Goal: Task Accomplishment & Management: Use online tool/utility

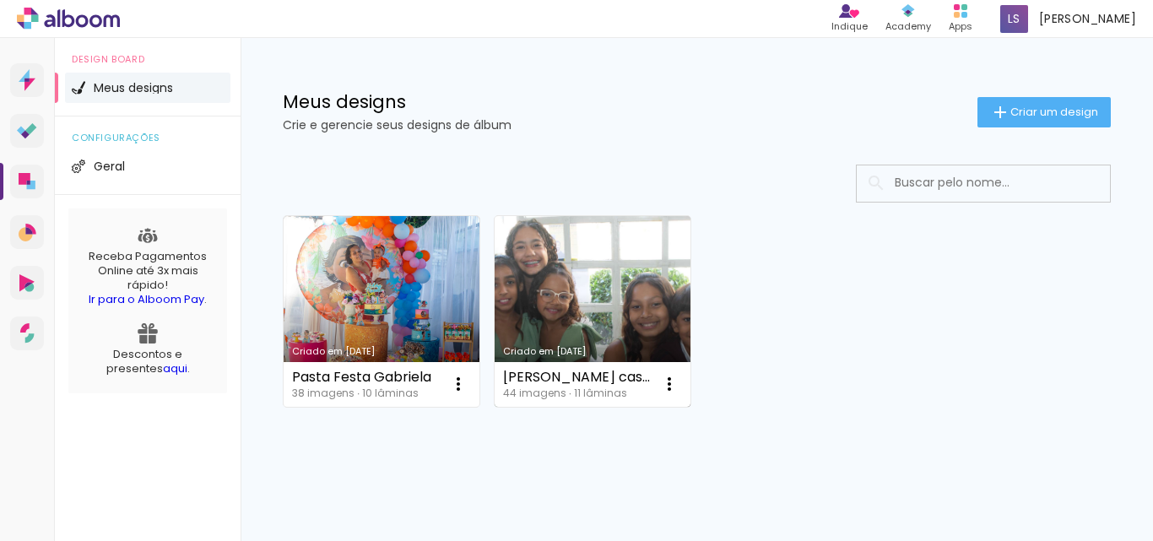
click at [587, 277] on link "Criado em [DATE]" at bounding box center [593, 311] width 196 height 191
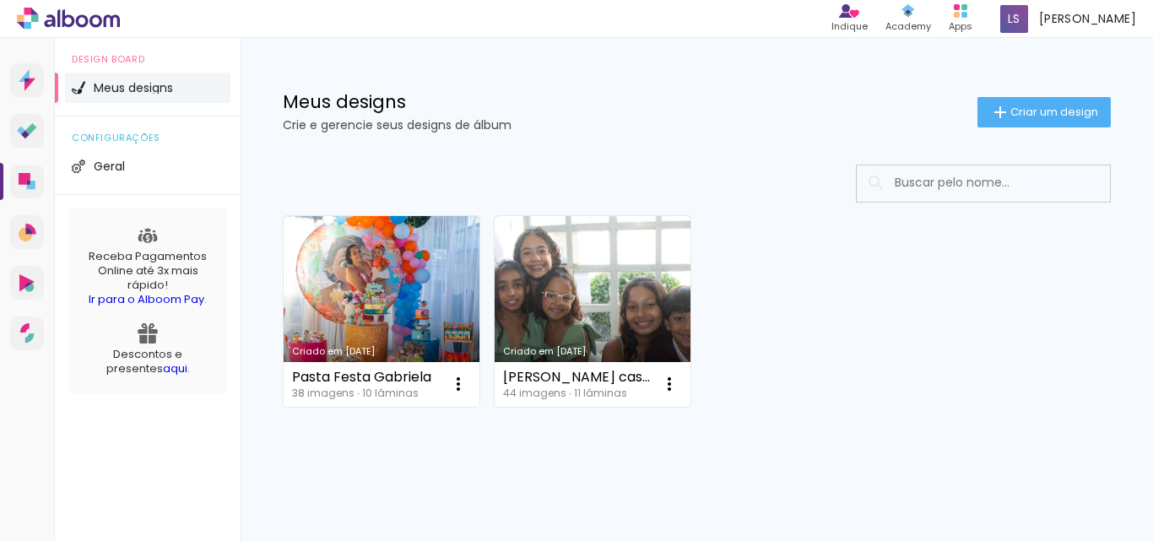
click at [0, 0] on neon-animated-pages "Confirmar Cancelar" at bounding box center [0, 0] width 0 height 0
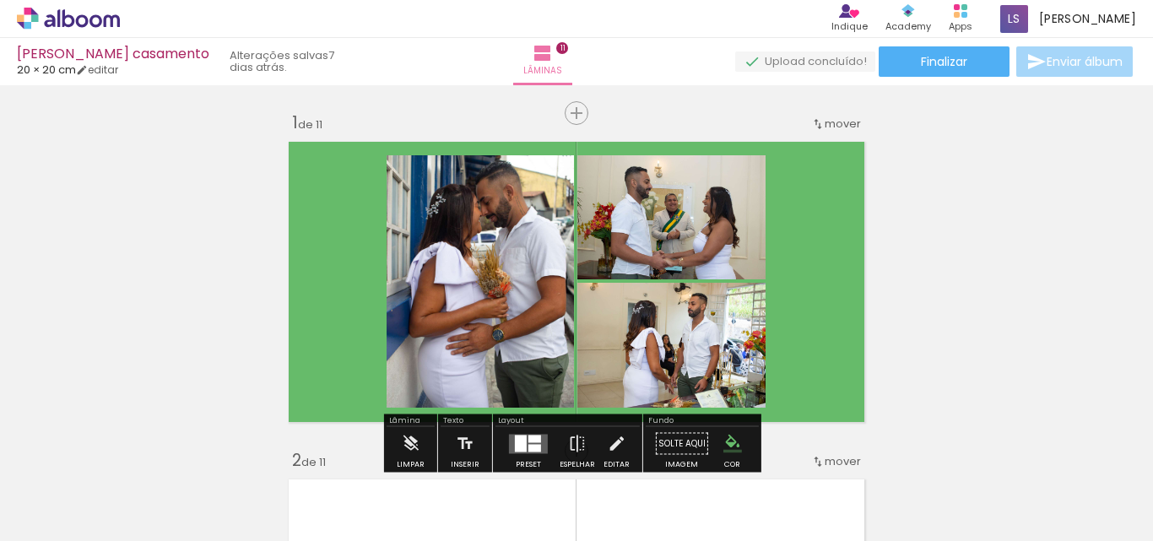
click at [820, 247] on quentale-layouter at bounding box center [576, 281] width 591 height 295
click at [824, 259] on quentale-layouter at bounding box center [576, 281] width 591 height 295
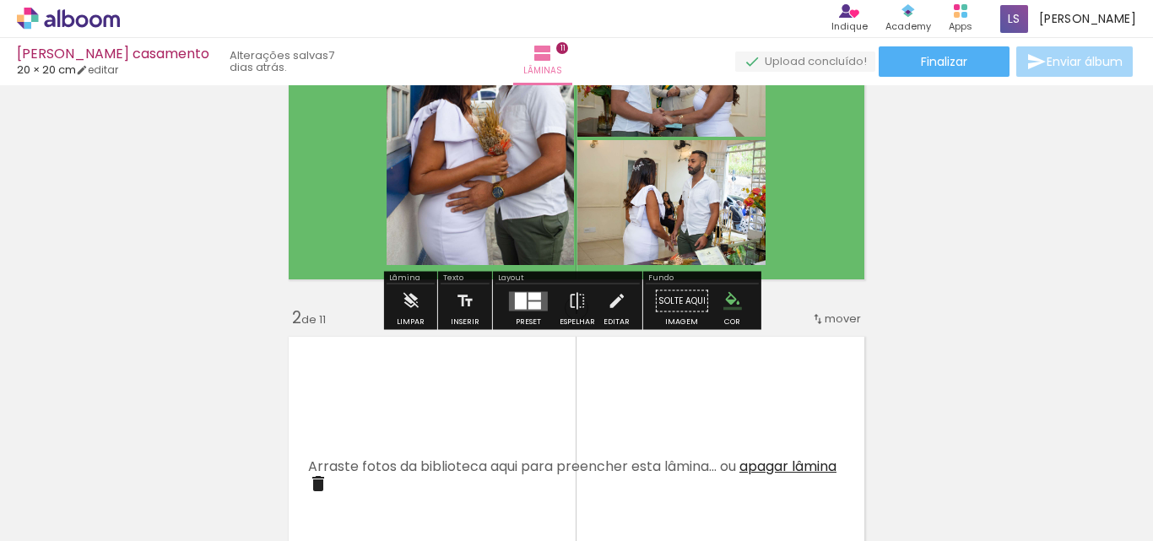
scroll to position [167, 0]
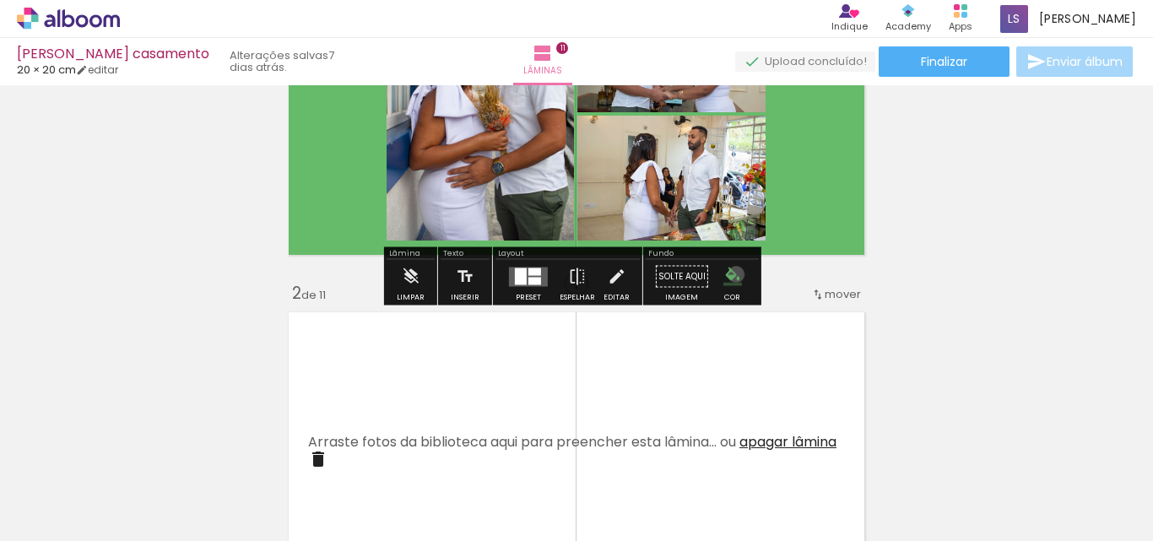
click at [730, 274] on iron-icon "color picker" at bounding box center [732, 277] width 19 height 19
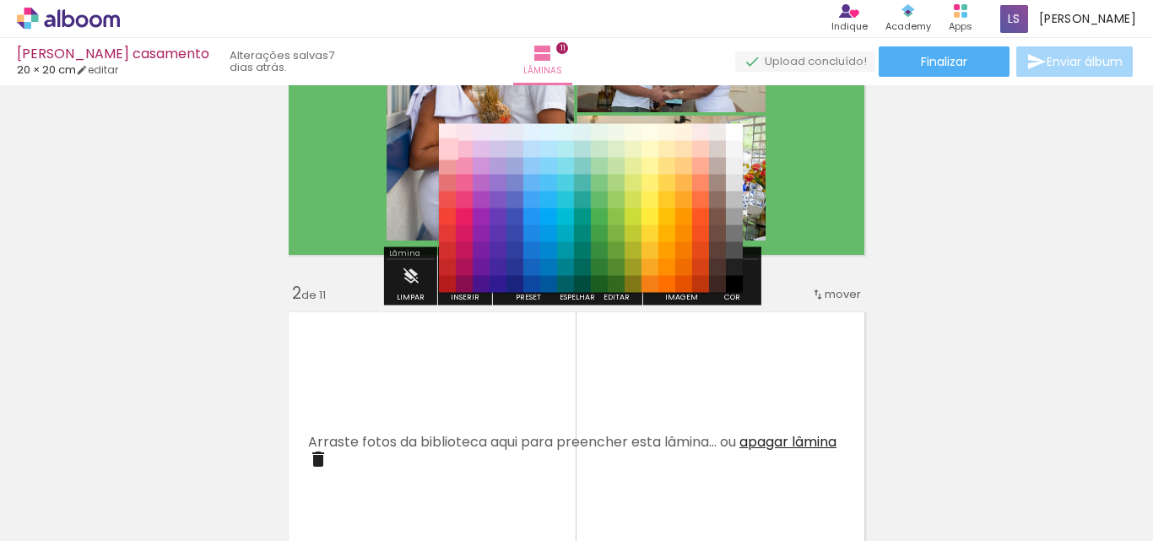
click at [450, 141] on paper-item "#ffcdd2" at bounding box center [447, 149] width 17 height 17
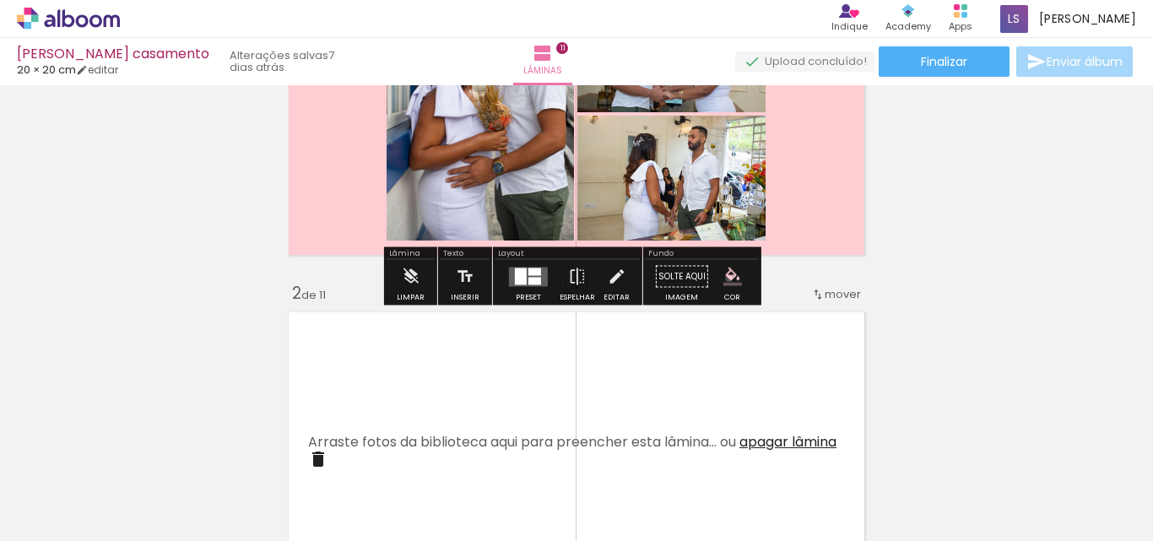
click at [723, 279] on iron-icon "color picker" at bounding box center [732, 277] width 19 height 19
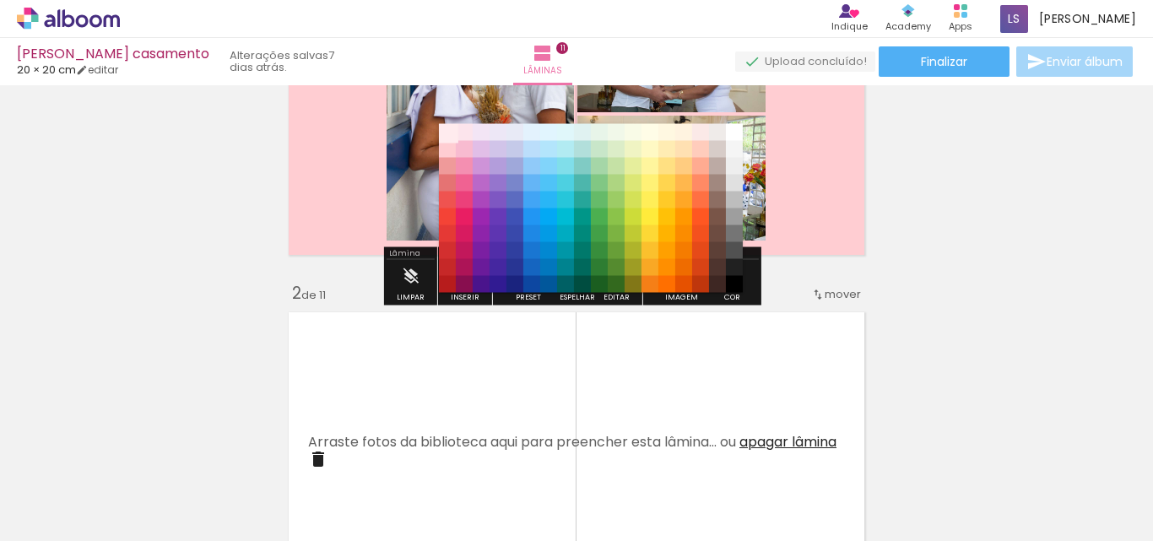
click at [450, 134] on paper-item "#ffebee" at bounding box center [447, 132] width 17 height 17
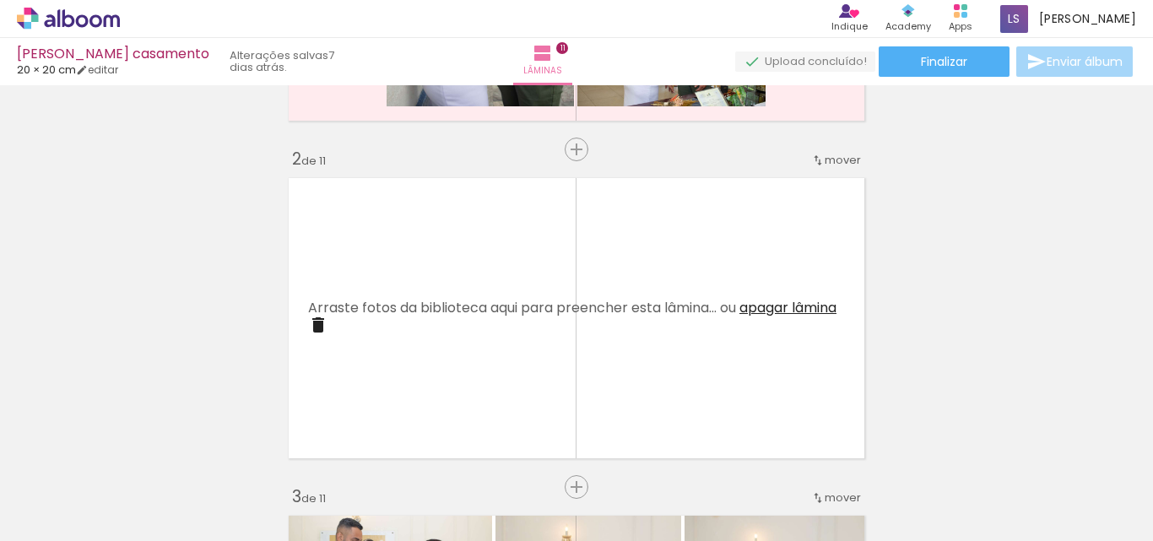
scroll to position [293, 0]
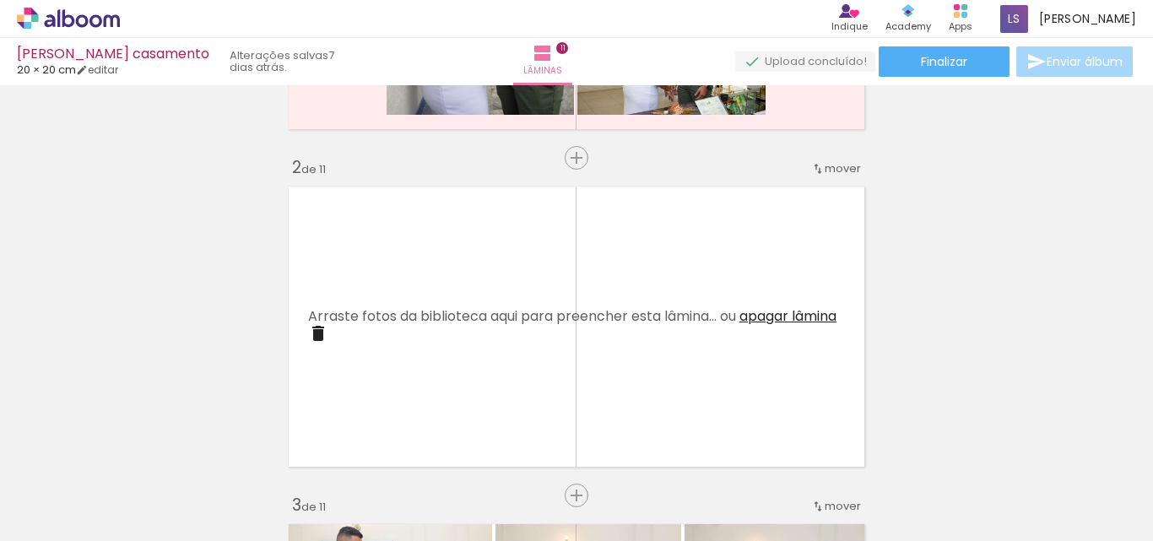
click at [328, 332] on iron-icon at bounding box center [318, 333] width 20 height 20
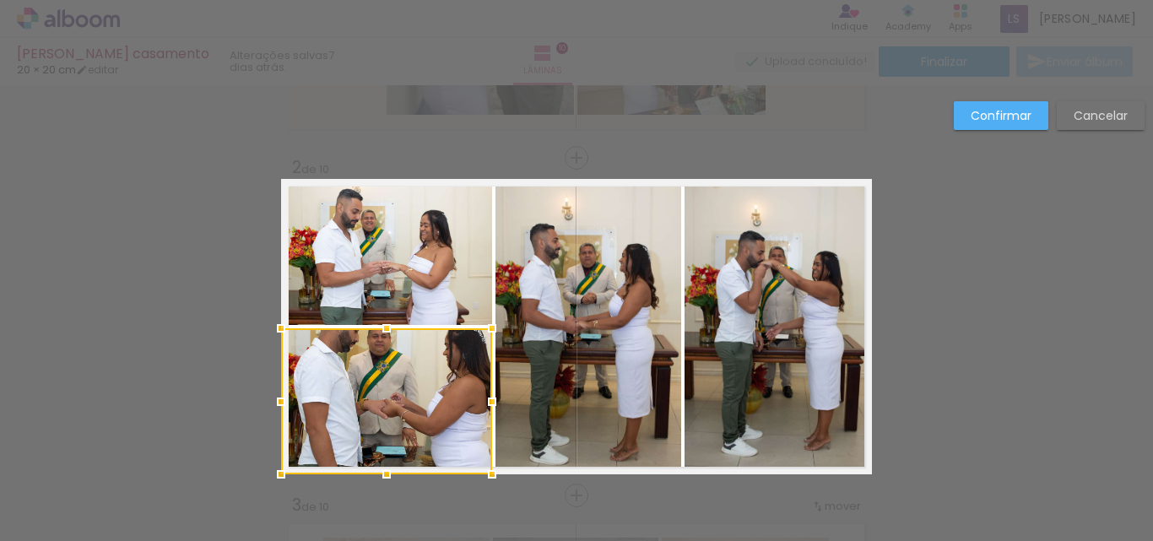
scroll to position [360, 0]
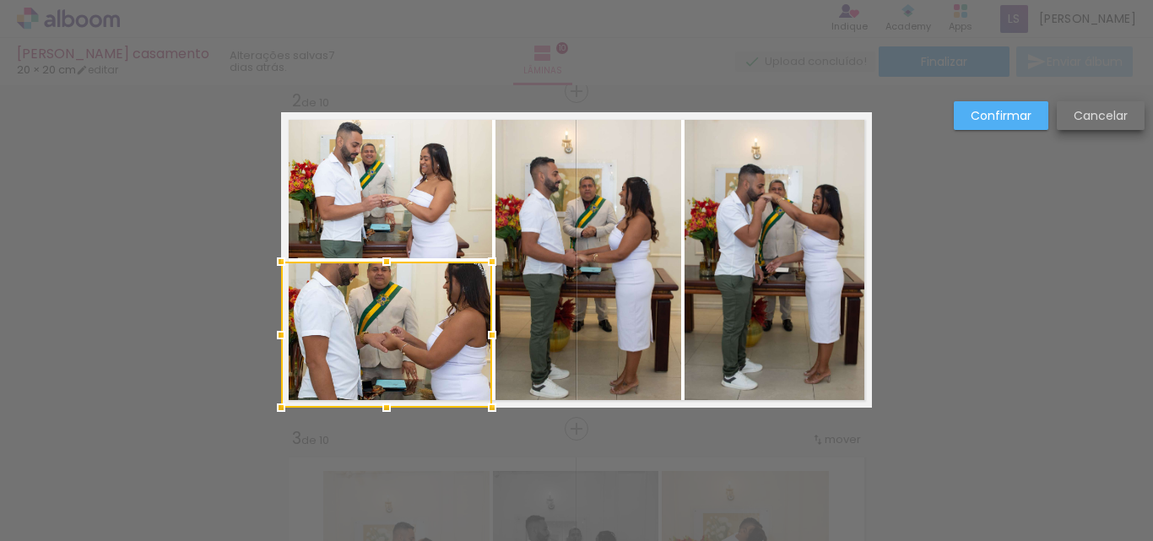
click at [0, 0] on slot "Cancelar" at bounding box center [0, 0] width 0 height 0
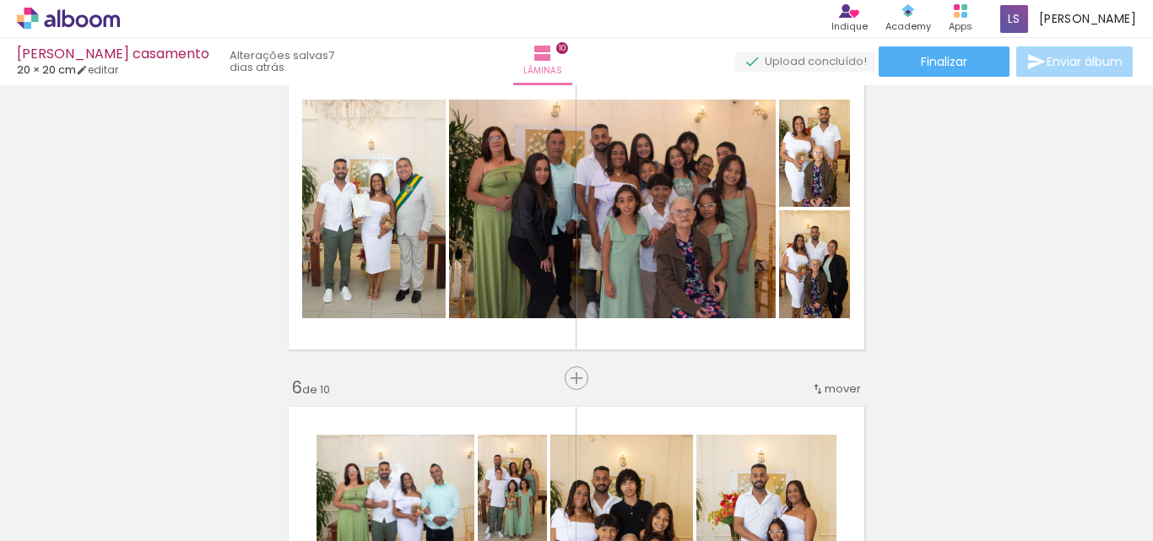
scroll to position [1462, 0]
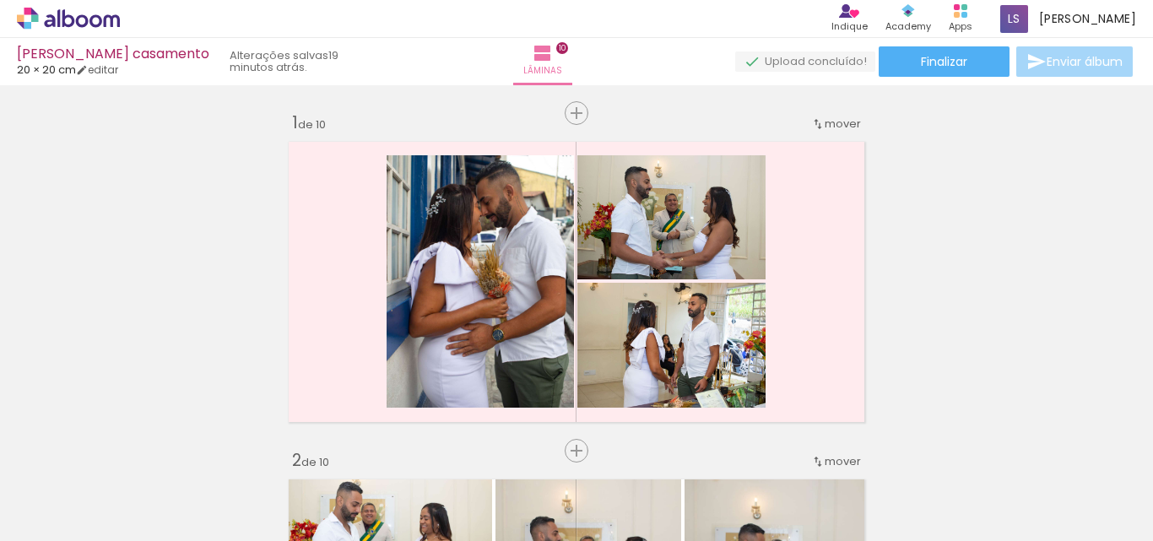
scroll to position [1462, 0]
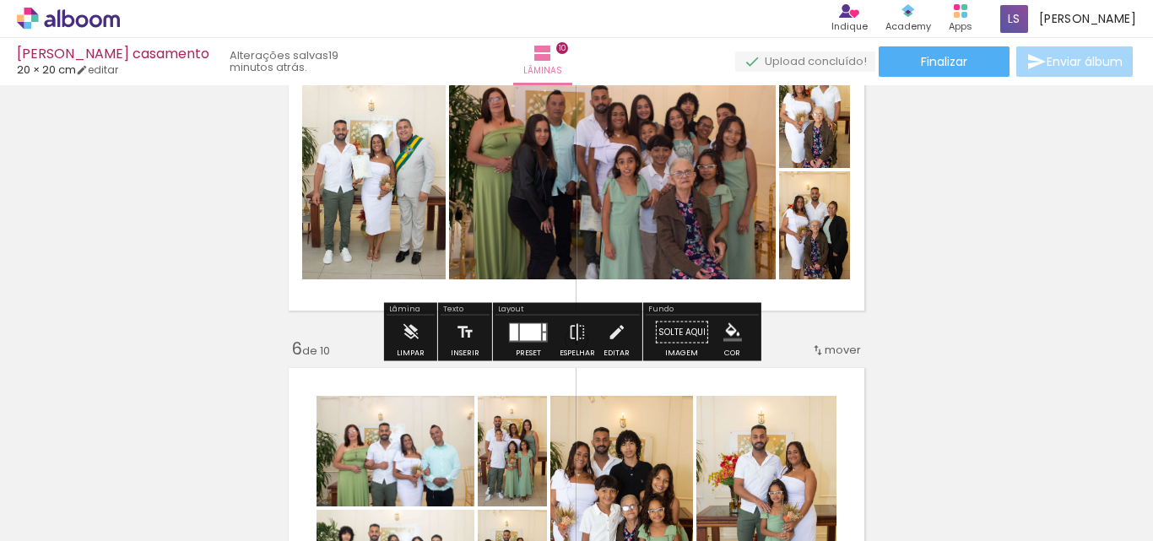
click at [59, 512] on span "Adicionar Fotos" at bounding box center [60, 518] width 51 height 19
click at [0, 0] on input "file" at bounding box center [0, 0] width 0 height 0
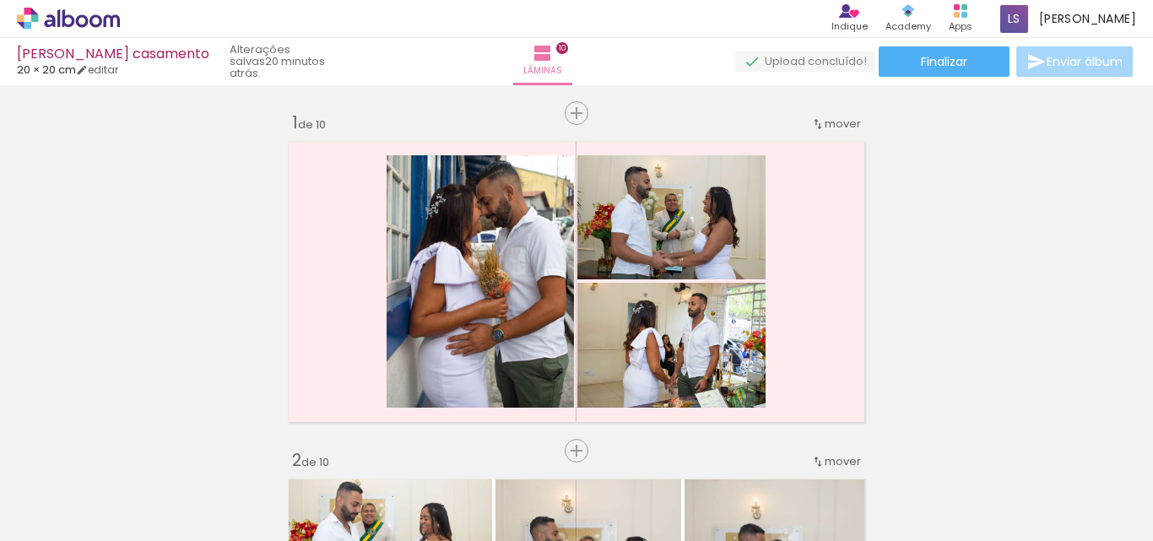
scroll to position [1462, 0]
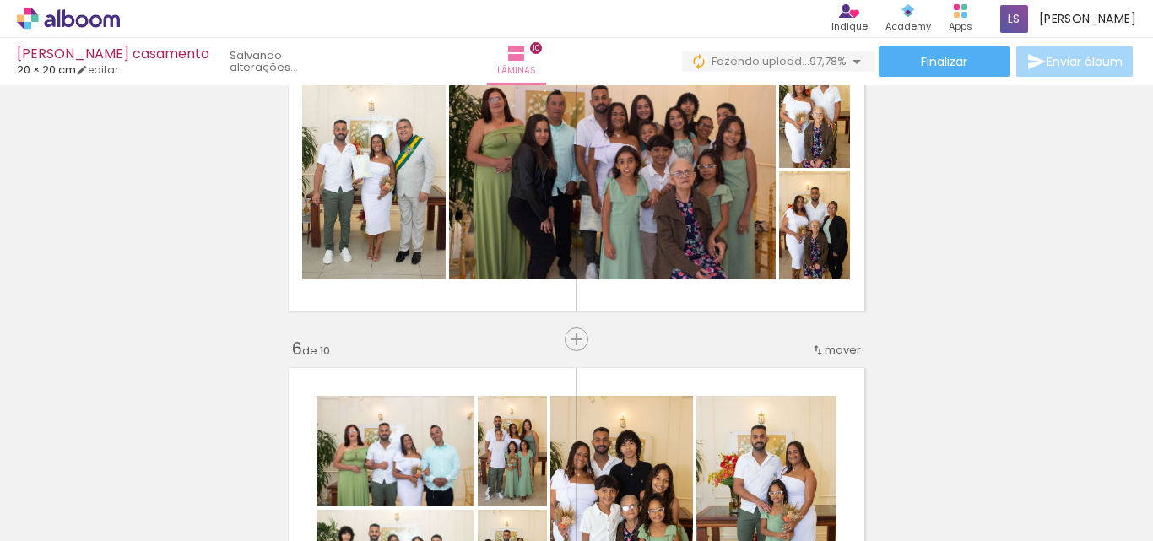
click at [67, 528] on paper-button "Adicionar Fotos" at bounding box center [52, 518] width 82 height 27
click at [0, 0] on input "file" at bounding box center [0, 0] width 0 height 0
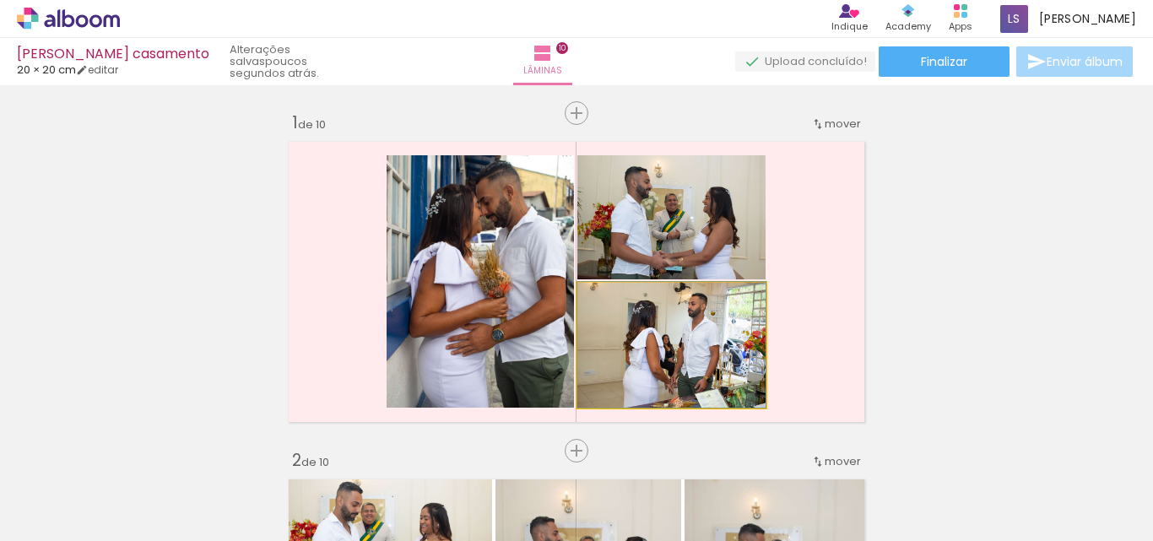
click at [693, 348] on quentale-photo at bounding box center [671, 345] width 188 height 125
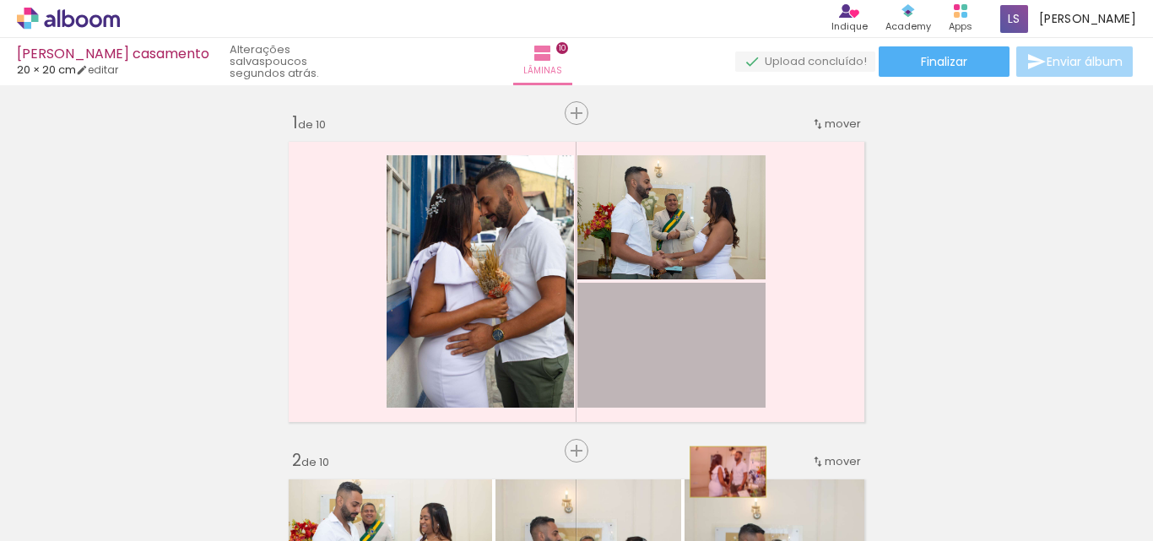
drag, startPoint x: 693, startPoint y: 348, endPoint x: 722, endPoint y: 473, distance: 128.2
click at [722, 473] on quentale-workspace at bounding box center [576, 270] width 1153 height 541
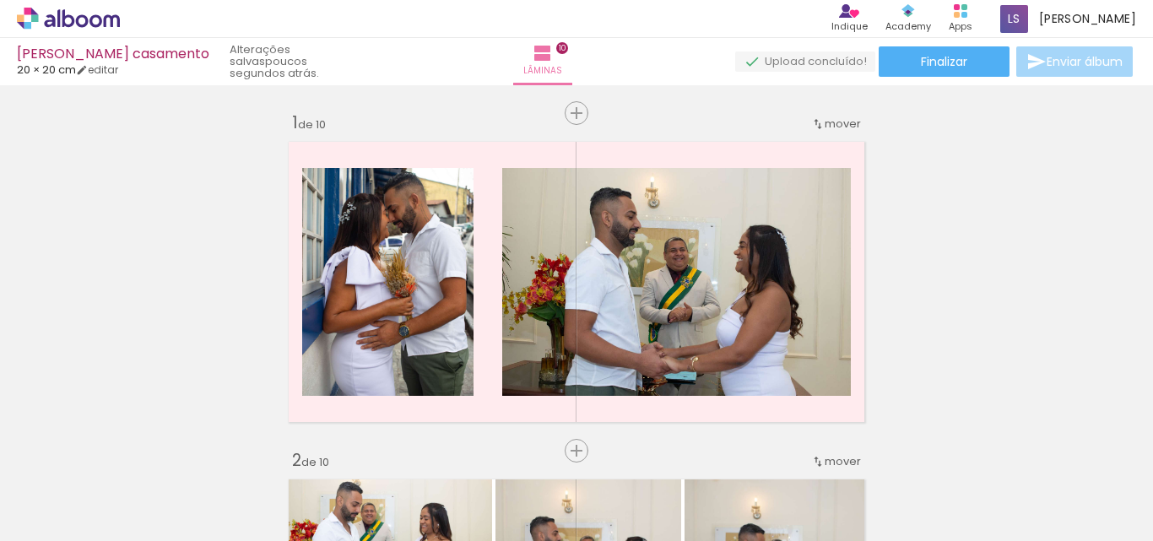
scroll to position [0, 3434]
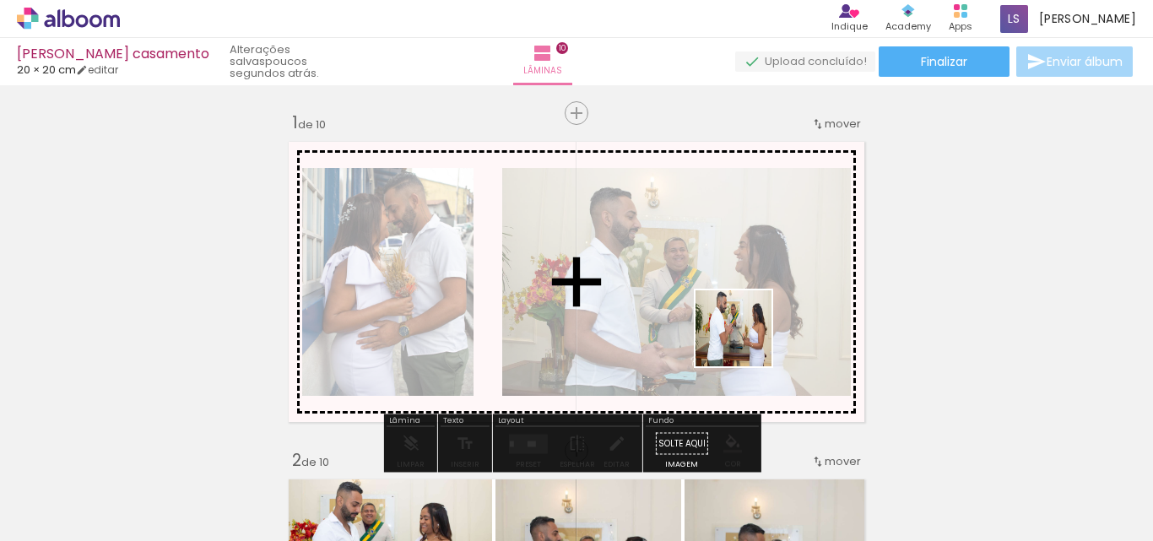
drag, startPoint x: 999, startPoint y: 496, endPoint x: 745, endPoint y: 341, distance: 297.1
click at [745, 341] on quentale-workspace at bounding box center [576, 270] width 1153 height 541
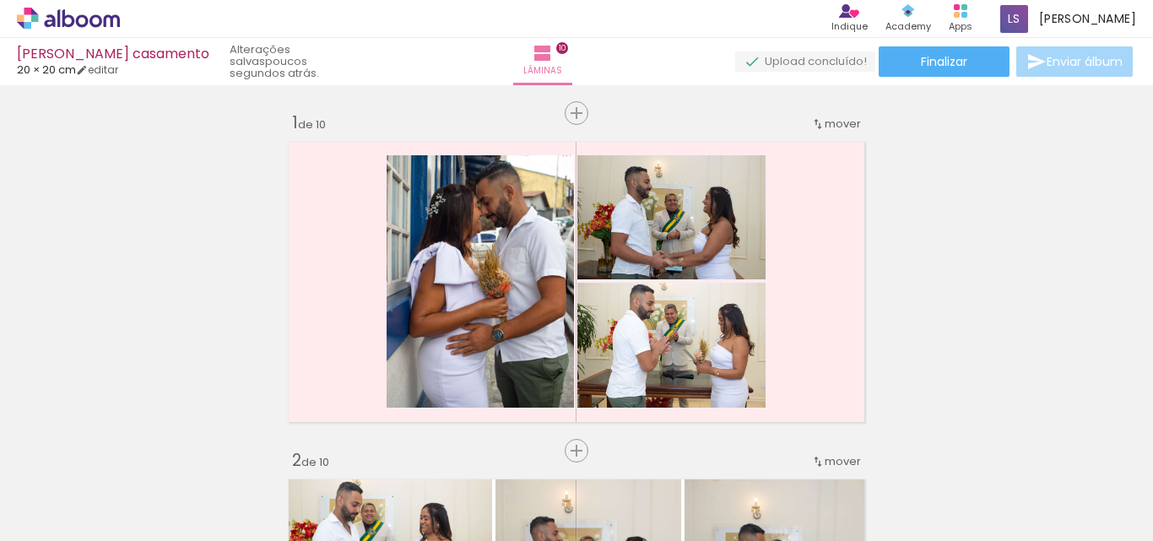
scroll to position [0, 3434]
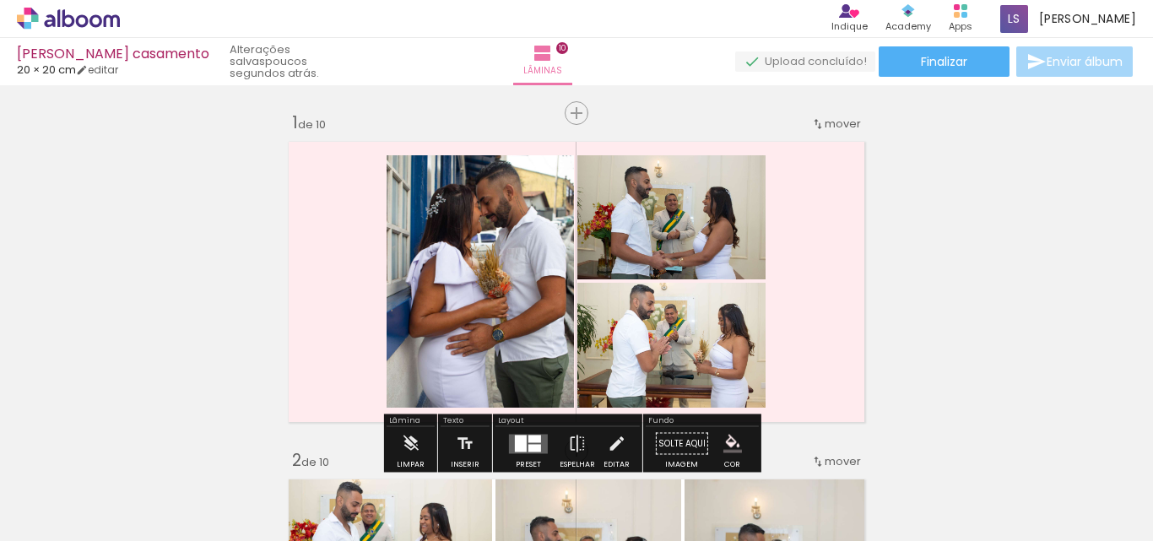
click at [841, 289] on quentale-layouter at bounding box center [576, 281] width 591 height 295
click at [832, 285] on quentale-layouter at bounding box center [576, 281] width 591 height 295
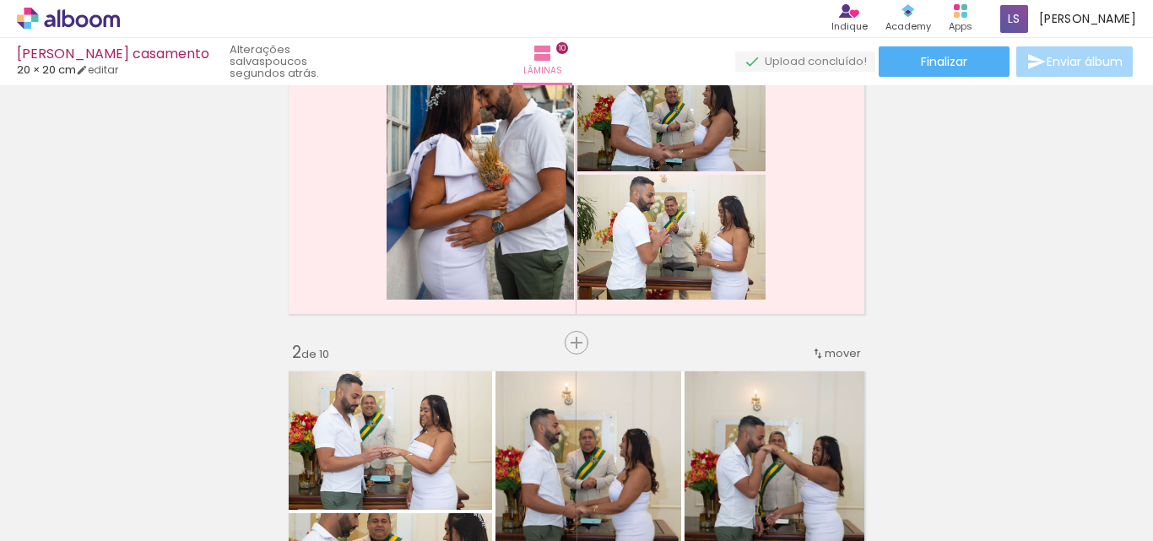
scroll to position [100, 0]
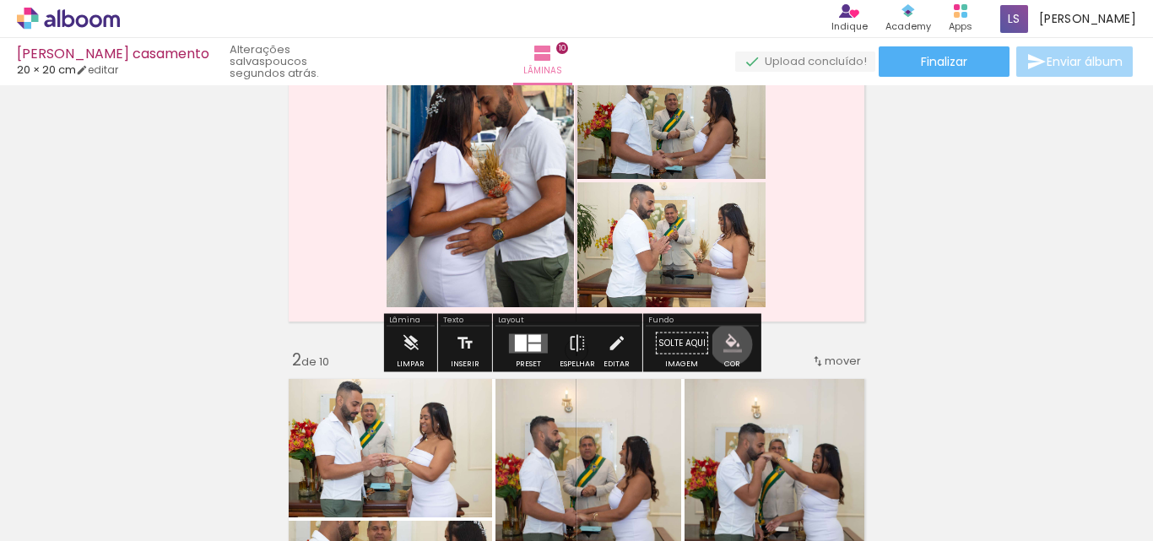
click at [725, 344] on iron-icon "color picker" at bounding box center [732, 343] width 19 height 19
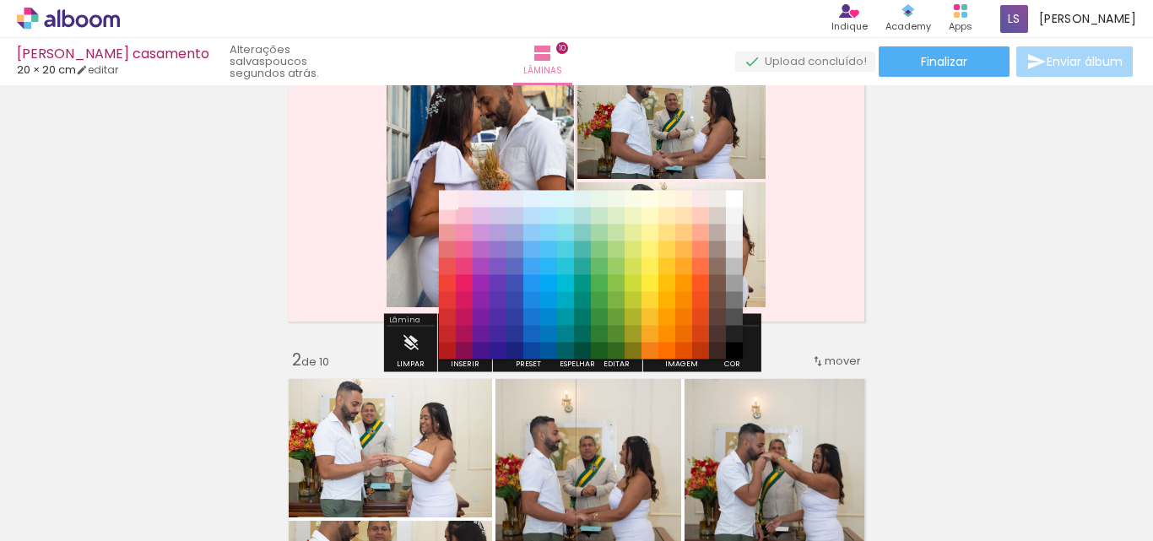
click at [447, 195] on paper-item "#ffebee" at bounding box center [447, 199] width 17 height 17
click at [734, 197] on paper-item "#ffffff" at bounding box center [734, 199] width 17 height 17
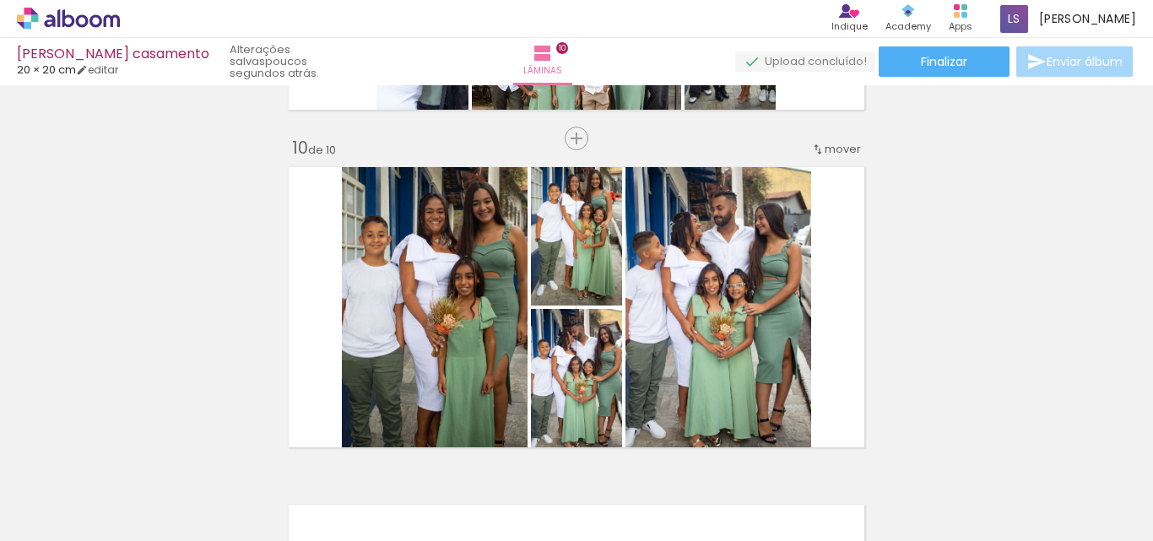
scroll to position [3052, 0]
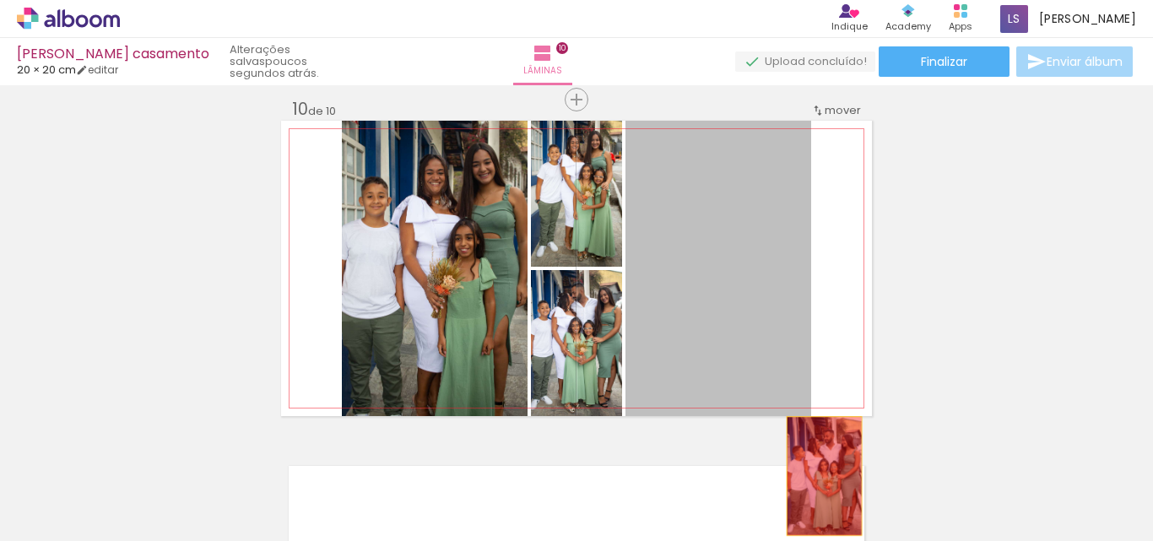
drag, startPoint x: 745, startPoint y: 284, endPoint x: 818, endPoint y: 476, distance: 206.0
click at [818, 476] on quentale-workspace at bounding box center [576, 270] width 1153 height 541
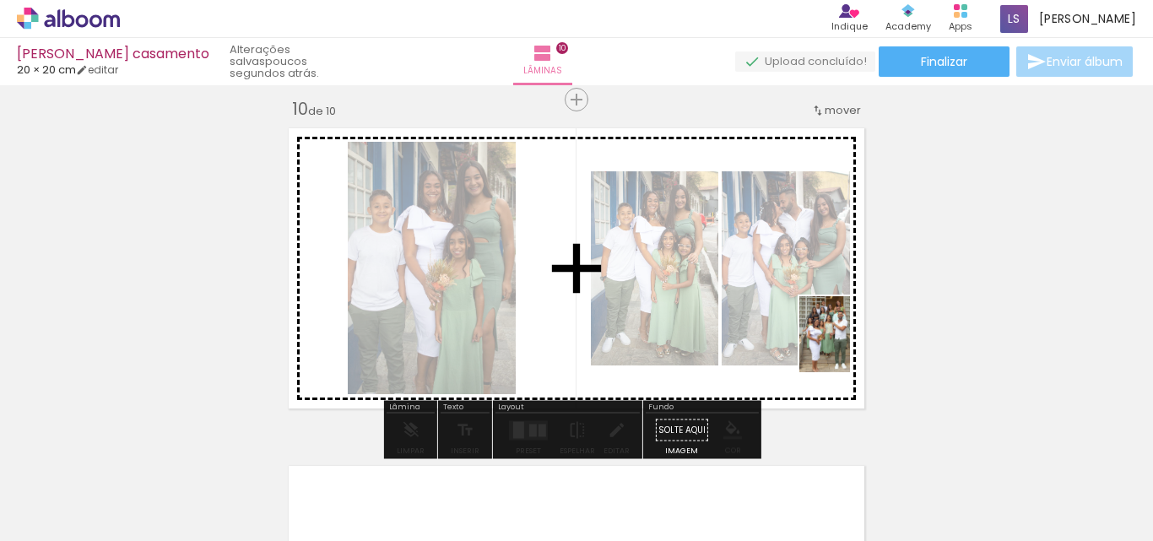
drag, startPoint x: 1091, startPoint y: 505, endPoint x: 840, endPoint y: 344, distance: 298.8
click at [840, 344] on quentale-workspace at bounding box center [576, 270] width 1153 height 541
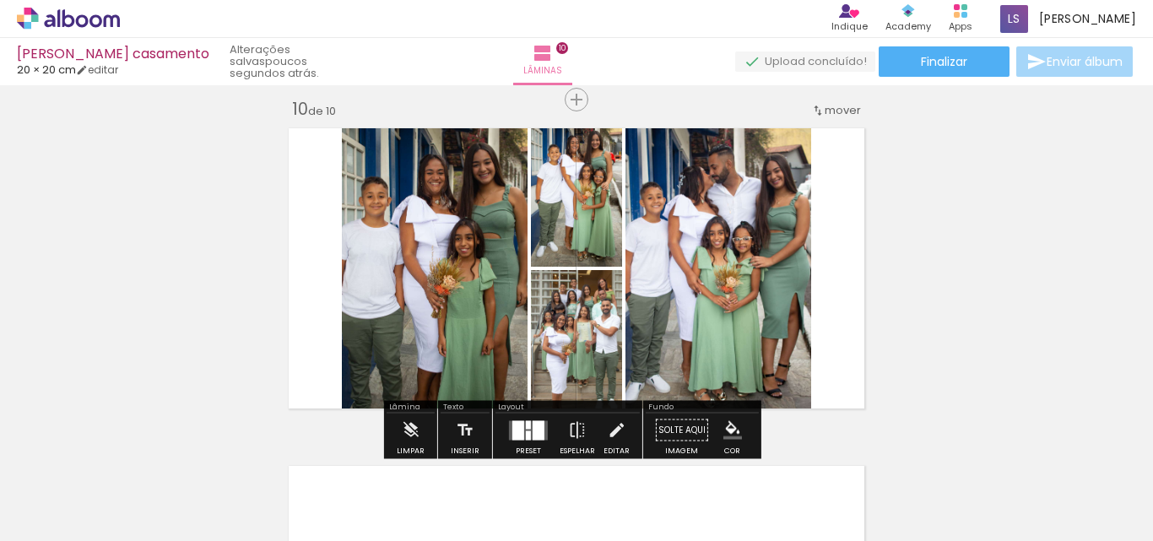
scroll to position [0, 3434]
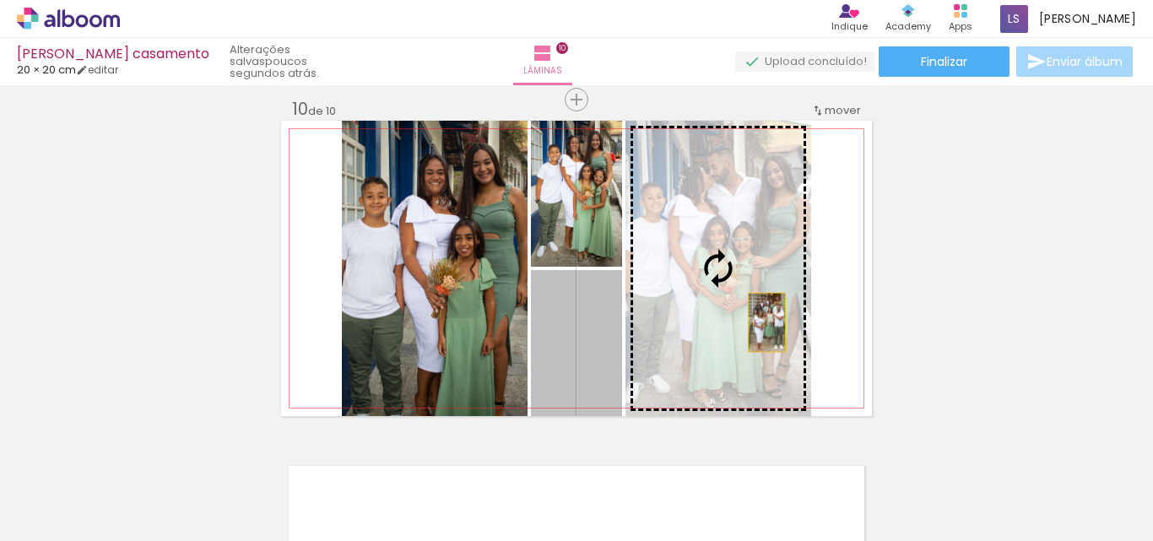
drag, startPoint x: 563, startPoint y: 360, endPoint x: 764, endPoint y: 322, distance: 204.5
click at [0, 0] on slot at bounding box center [0, 0] width 0 height 0
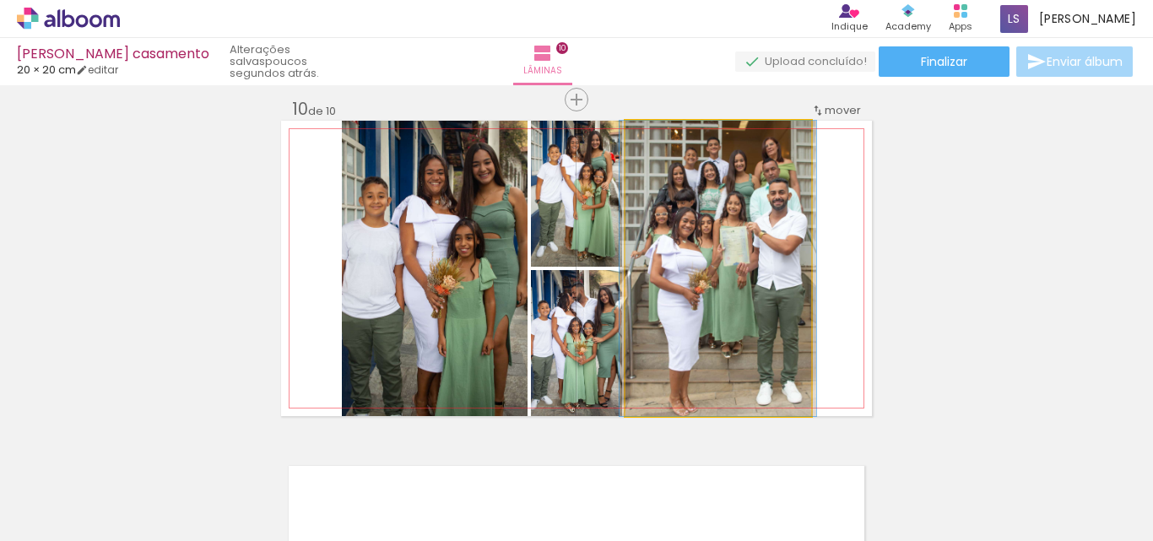
drag, startPoint x: 766, startPoint y: 289, endPoint x: 766, endPoint y: 271, distance: 17.7
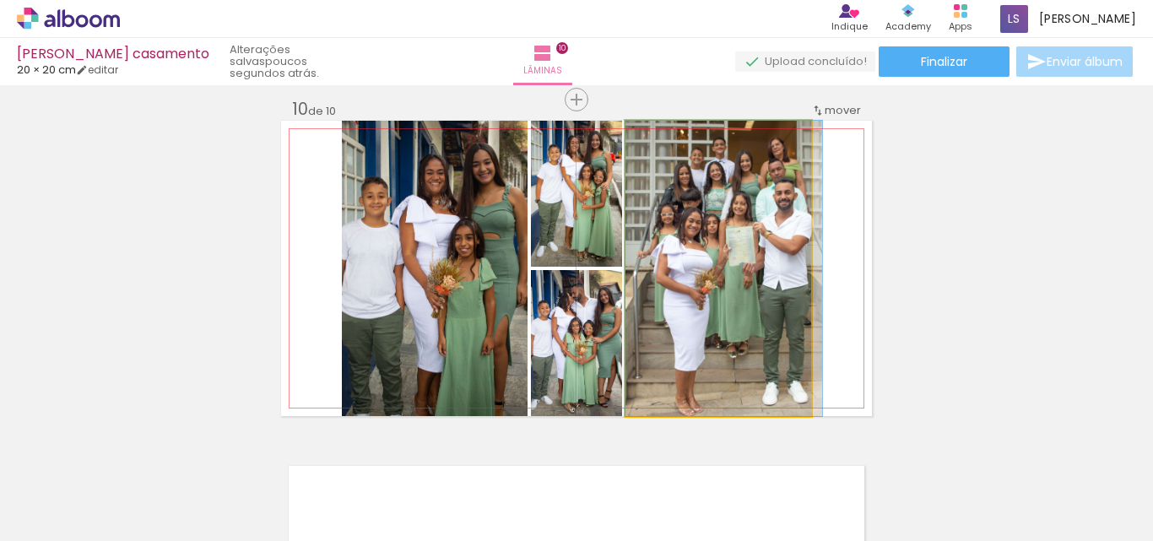
drag, startPoint x: 735, startPoint y: 306, endPoint x: 777, endPoint y: 249, distance: 70.6
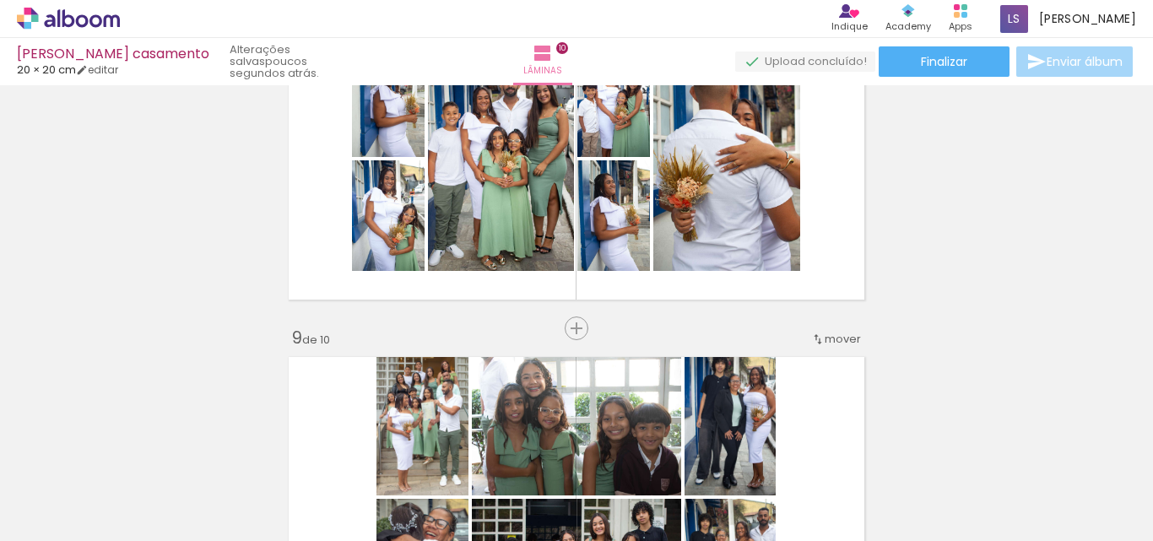
scroll to position [2502, 0]
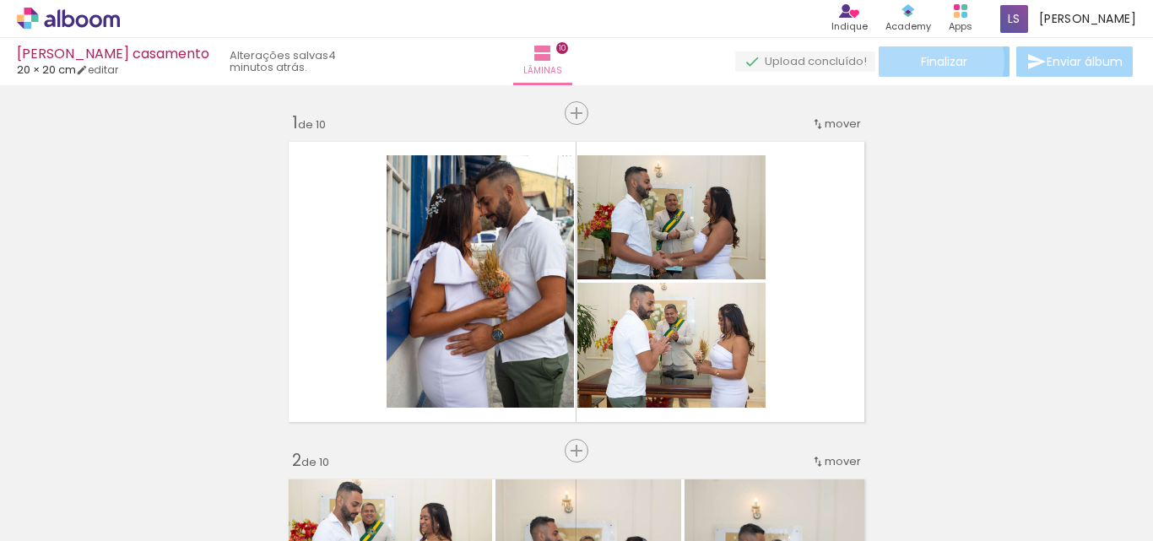
click at [929, 61] on span "Finalizar" at bounding box center [944, 62] width 46 height 12
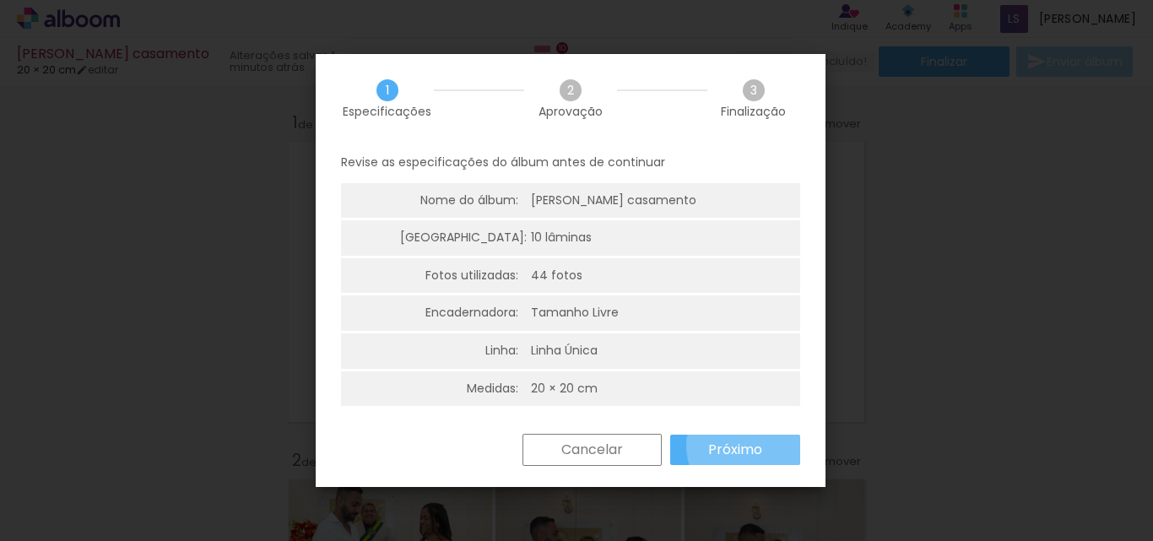
click at [0, 0] on slot "Próximo" at bounding box center [0, 0] width 0 height 0
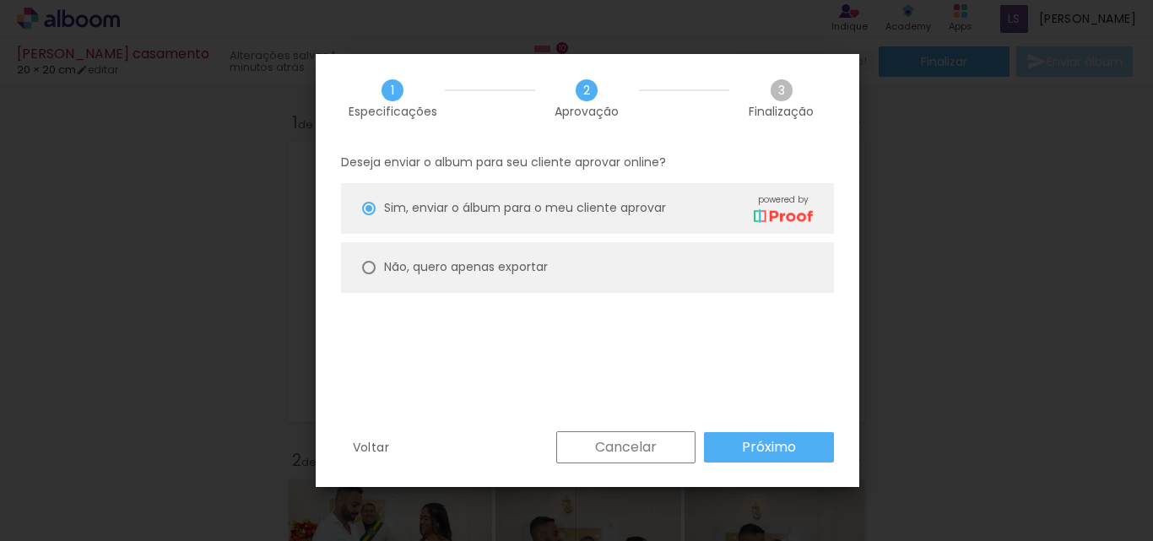
click at [372, 215] on div at bounding box center [369, 209] width 14 height 14
type paper-radio-button "on"
click at [0, 0] on slot "Próximo" at bounding box center [0, 0] width 0 height 0
type input "Alta, 300 DPI"
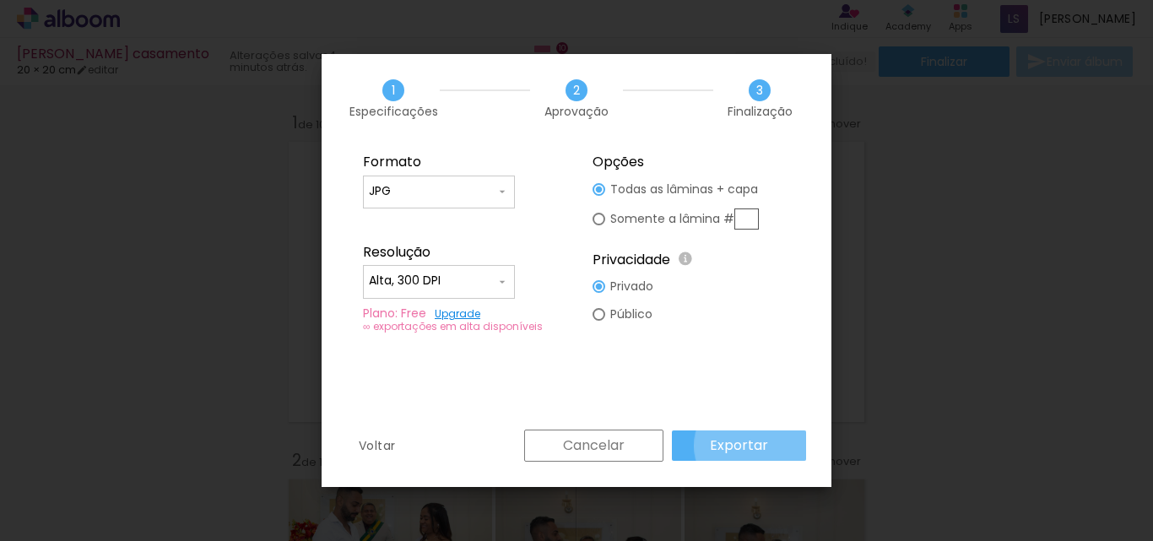
click at [0, 0] on slot "Exportar" at bounding box center [0, 0] width 0 height 0
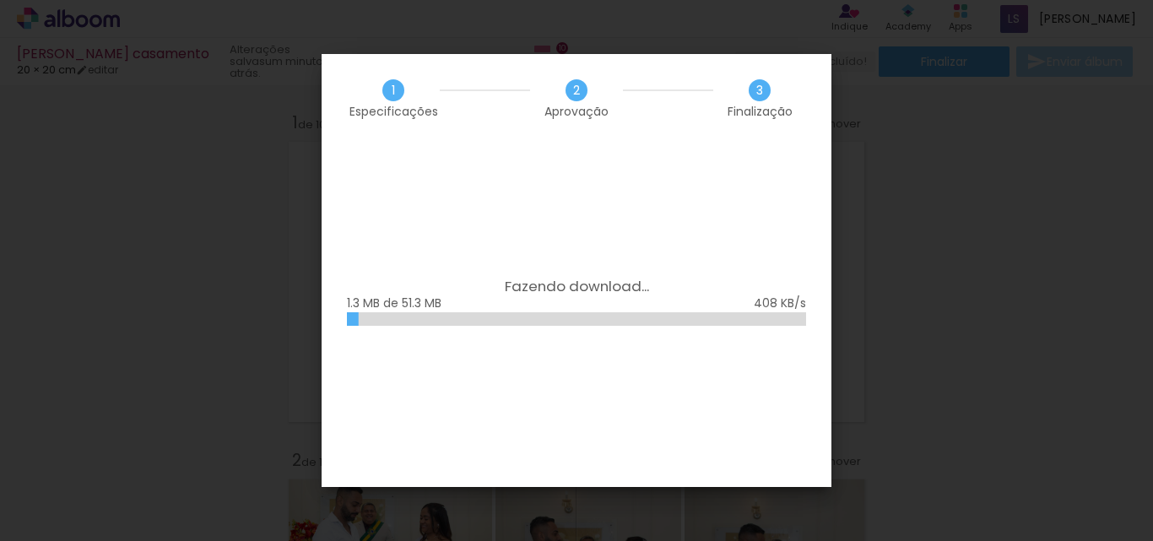
scroll to position [0, 538]
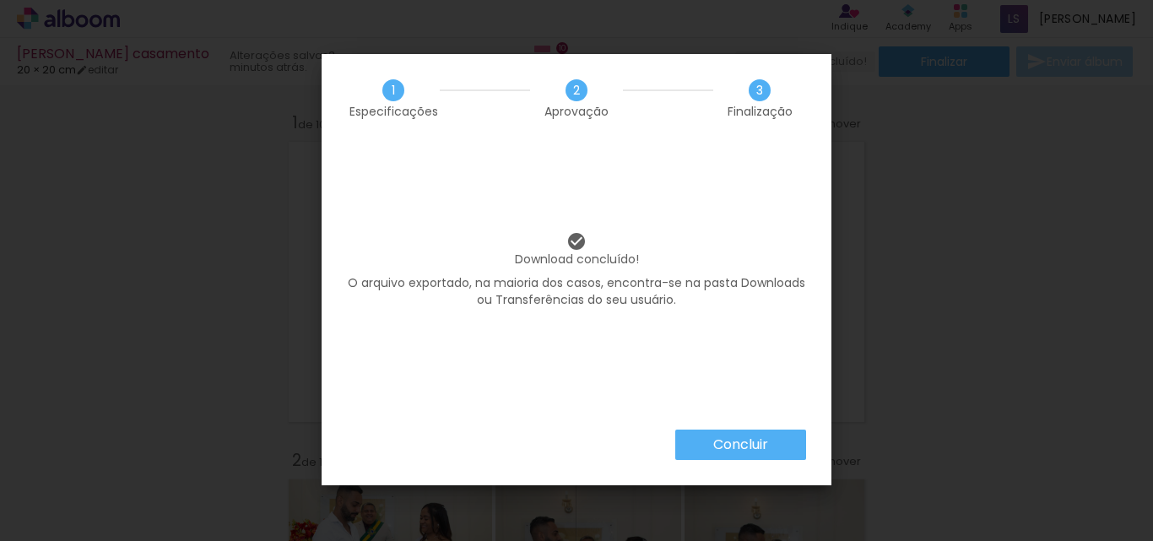
scroll to position [0, 538]
click at [0, 0] on slot "Concluir" at bounding box center [0, 0] width 0 height 0
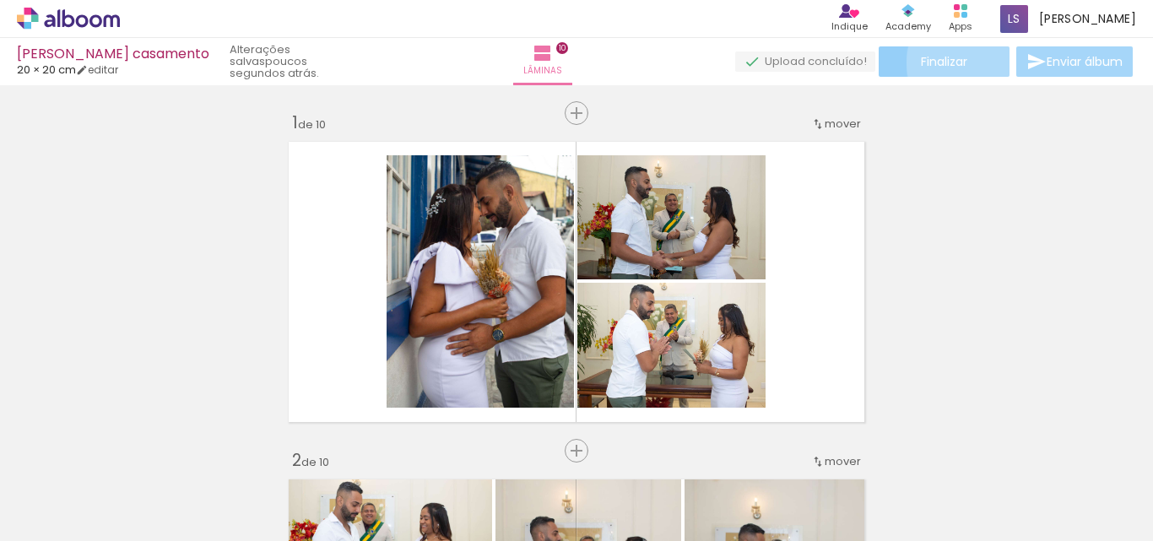
click at [967, 62] on paper-button "Finalizar" at bounding box center [944, 61] width 131 height 30
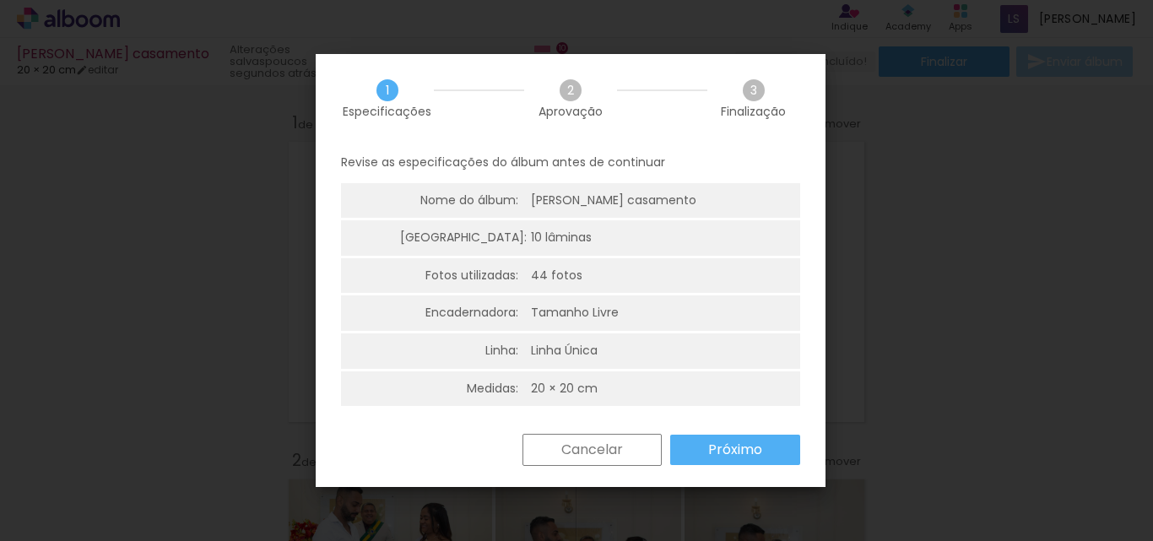
click at [880, 114] on iron-overlay-backdrop at bounding box center [576, 270] width 1153 height 541
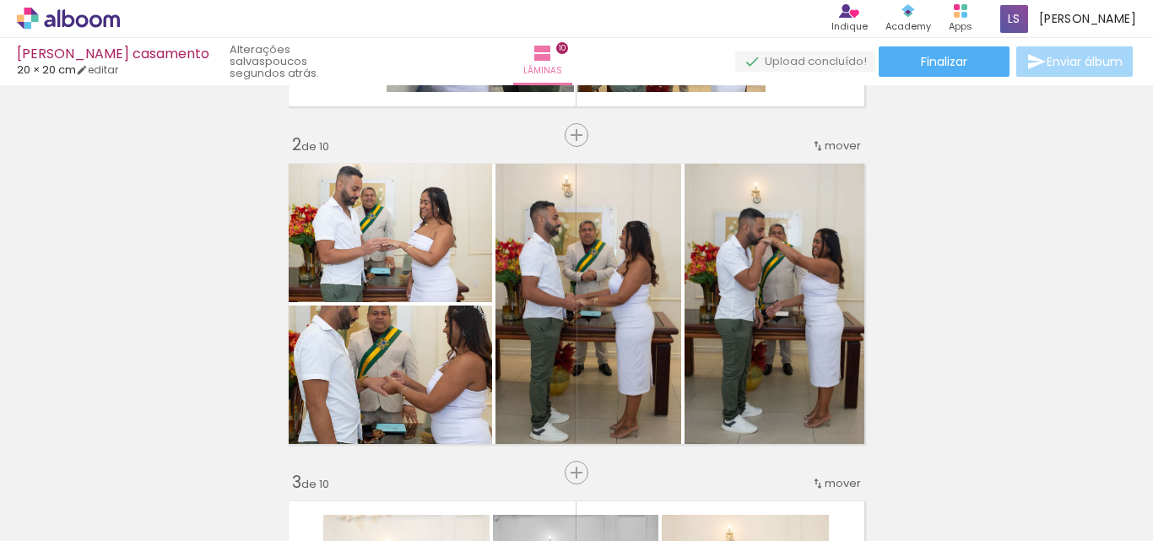
scroll to position [308, 0]
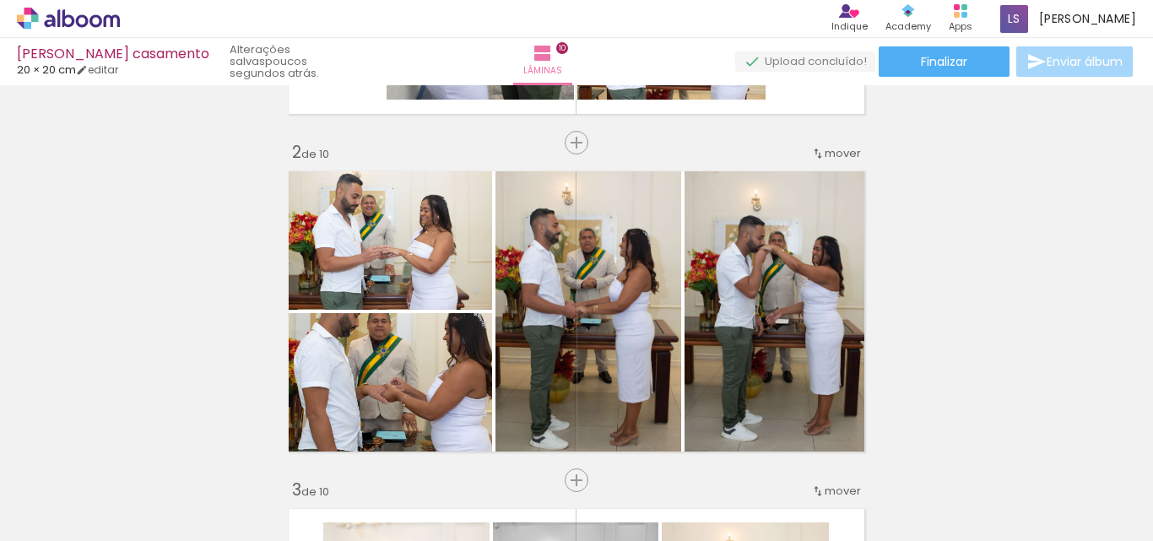
click at [949, 68] on span "Finalizar" at bounding box center [944, 62] width 46 height 12
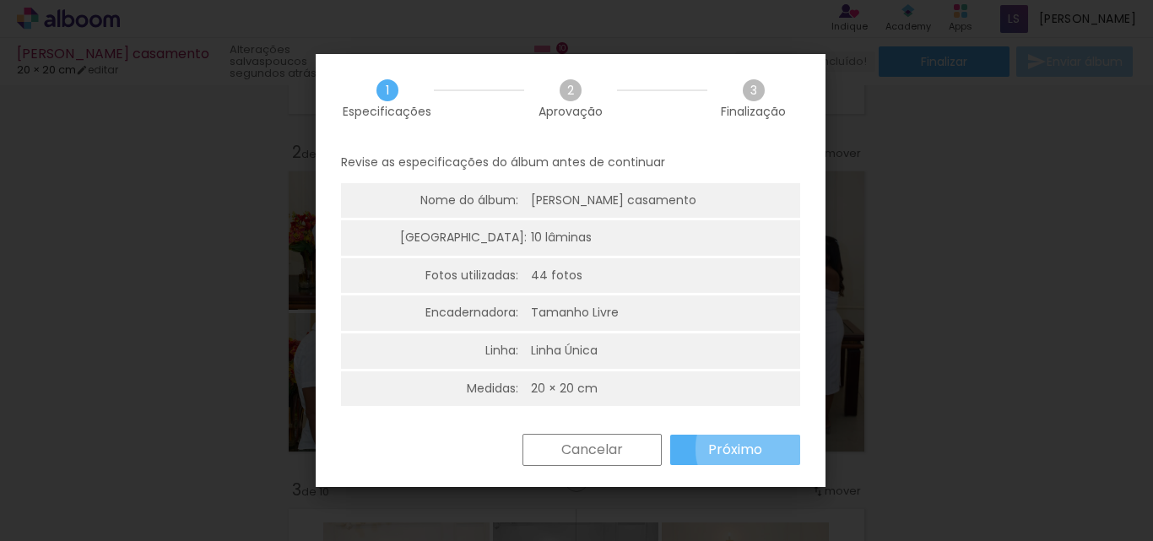
click at [0, 0] on slot "Próximo" at bounding box center [0, 0] width 0 height 0
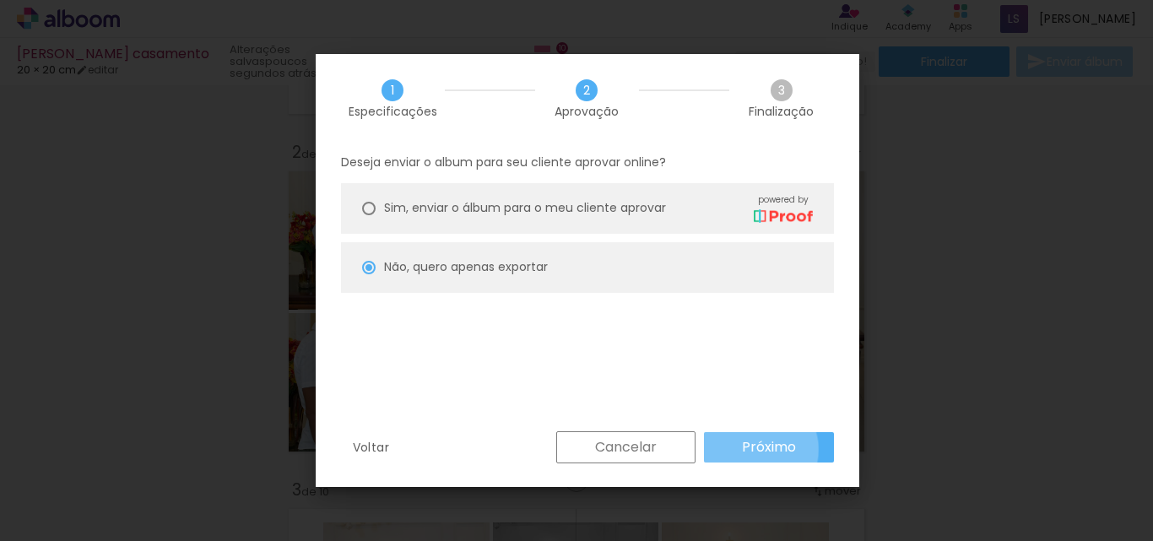
click at [0, 0] on slot "Próximo" at bounding box center [0, 0] width 0 height 0
type input "Alta, 300 DPI"
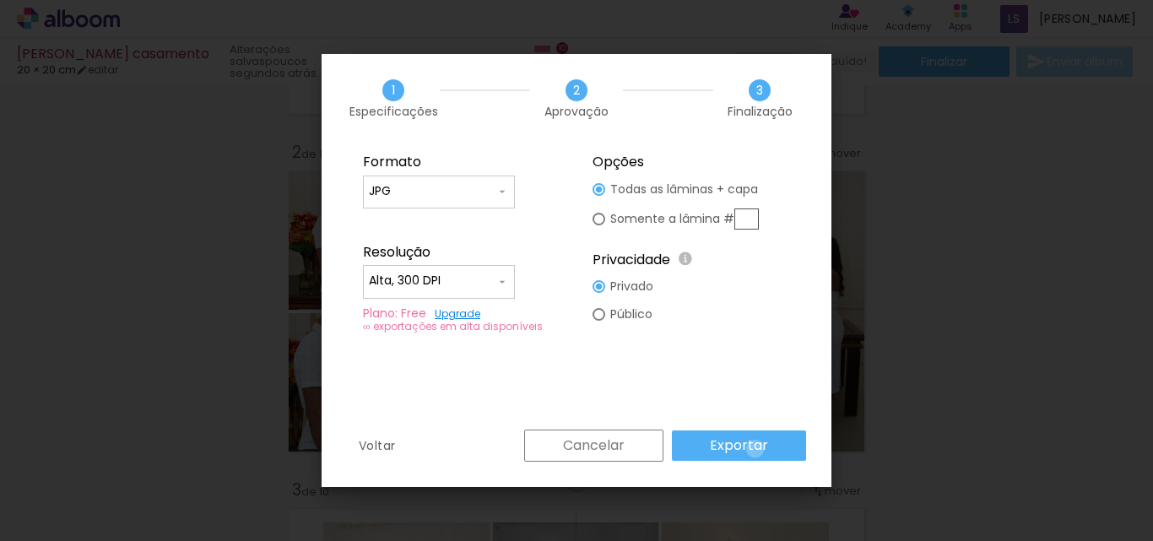
click at [0, 0] on slot "Exportar" at bounding box center [0, 0] width 0 height 0
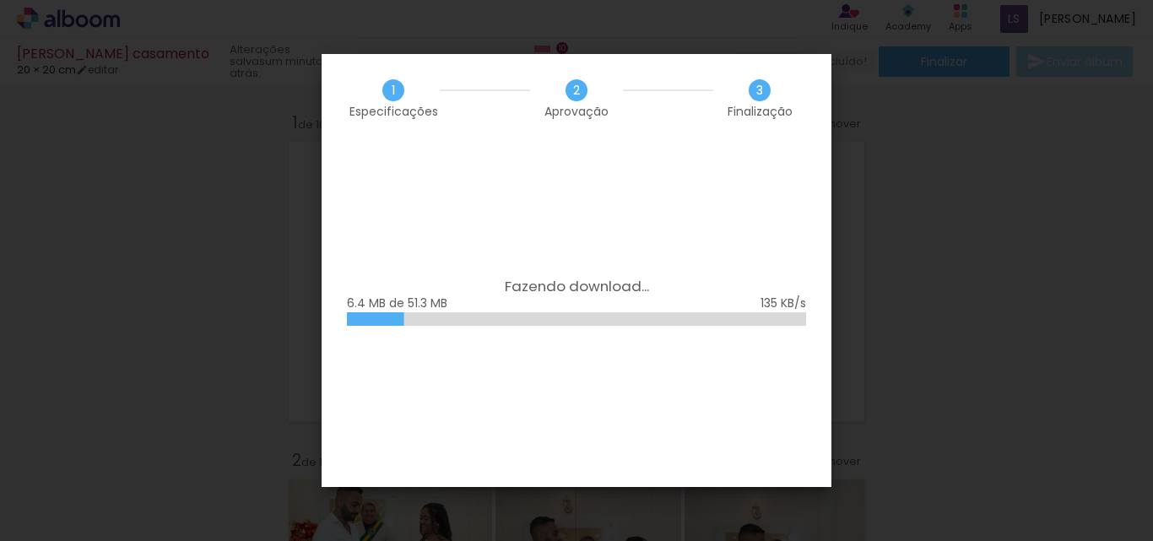
scroll to position [0, 538]
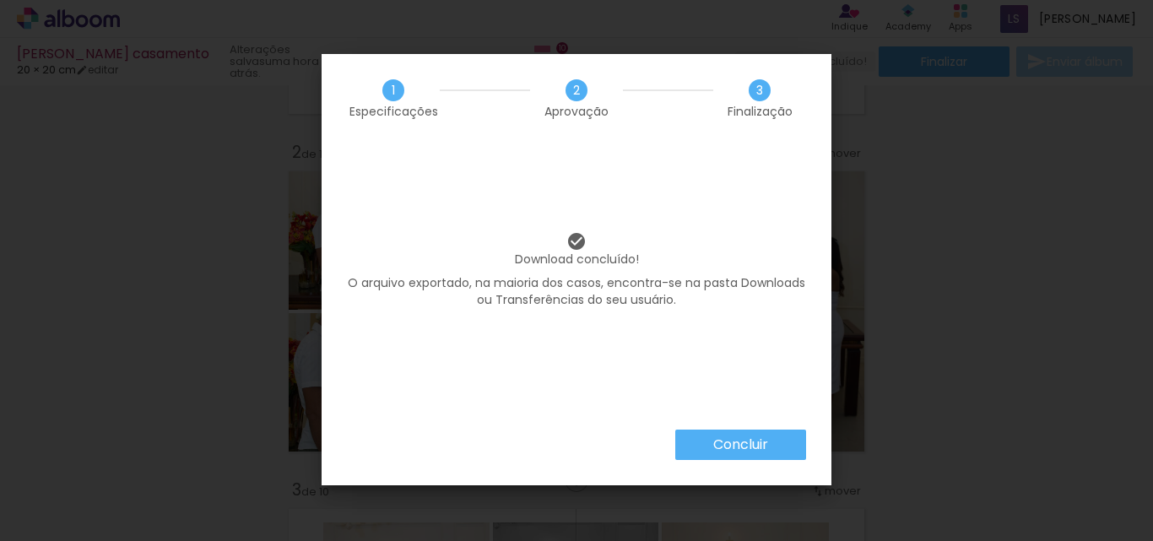
scroll to position [0, 538]
click at [896, 258] on iron-overlay-backdrop at bounding box center [576, 270] width 1153 height 541
